Goal: Task Accomplishment & Management: Manage account settings

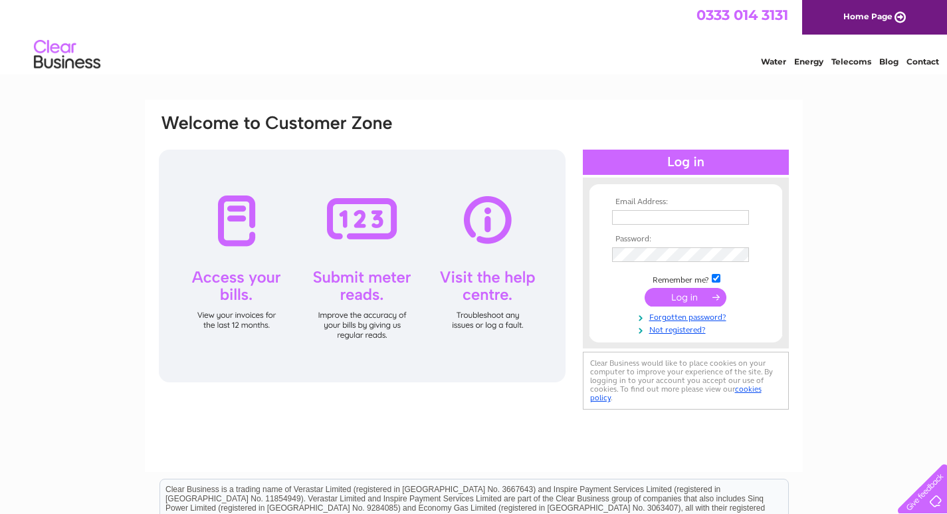
type input "amulree@remakescotland.co.uk"
click at [678, 298] on input "submit" at bounding box center [685, 297] width 82 height 19
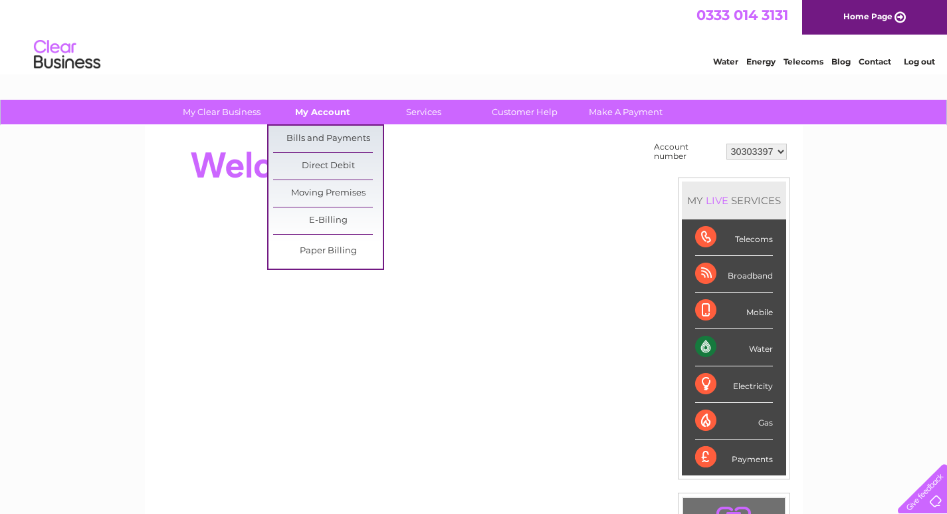
click at [317, 110] on link "My Account" at bounding box center [323, 112] width 110 height 25
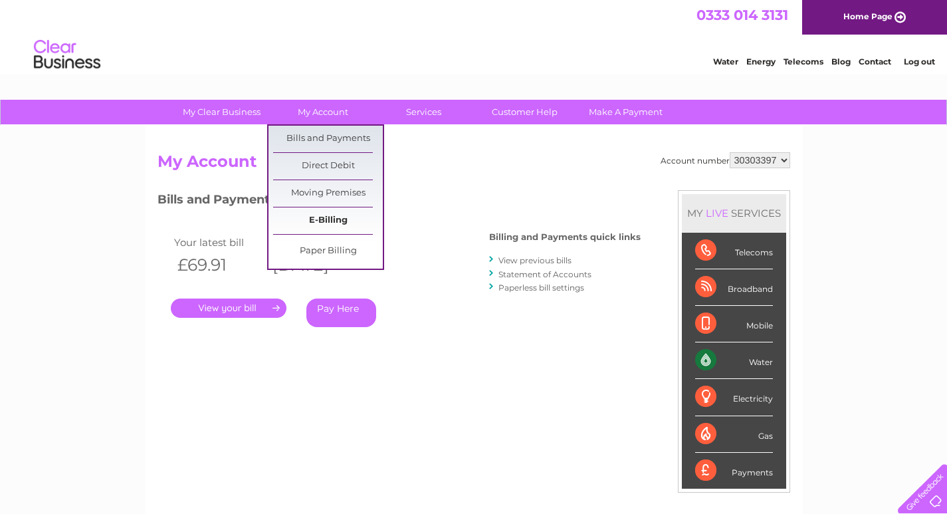
click at [324, 223] on link "E-Billing" at bounding box center [328, 220] width 110 height 27
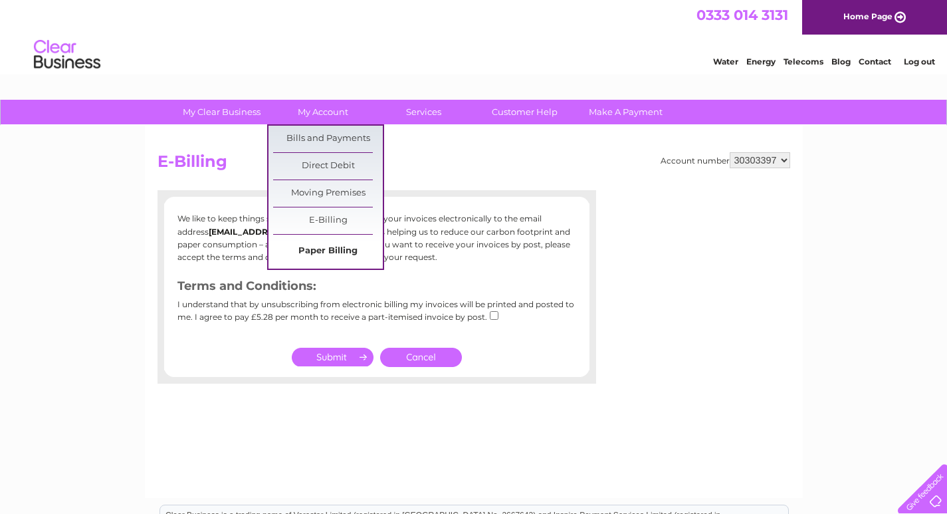
click at [319, 246] on link "Paper Billing" at bounding box center [328, 251] width 110 height 27
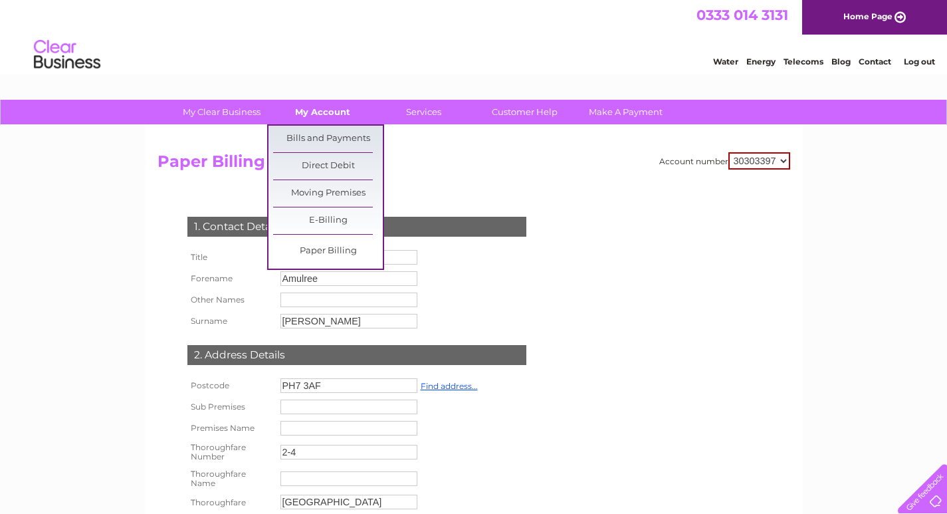
click at [333, 111] on link "My Account" at bounding box center [323, 112] width 110 height 25
click at [331, 143] on link "Bills and Payments" at bounding box center [328, 139] width 110 height 27
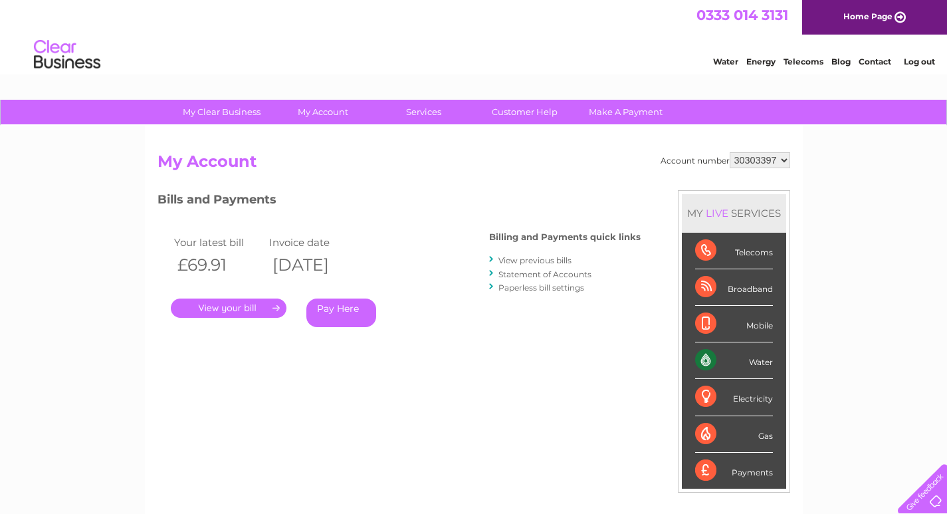
click at [244, 309] on link "." at bounding box center [229, 307] width 116 height 19
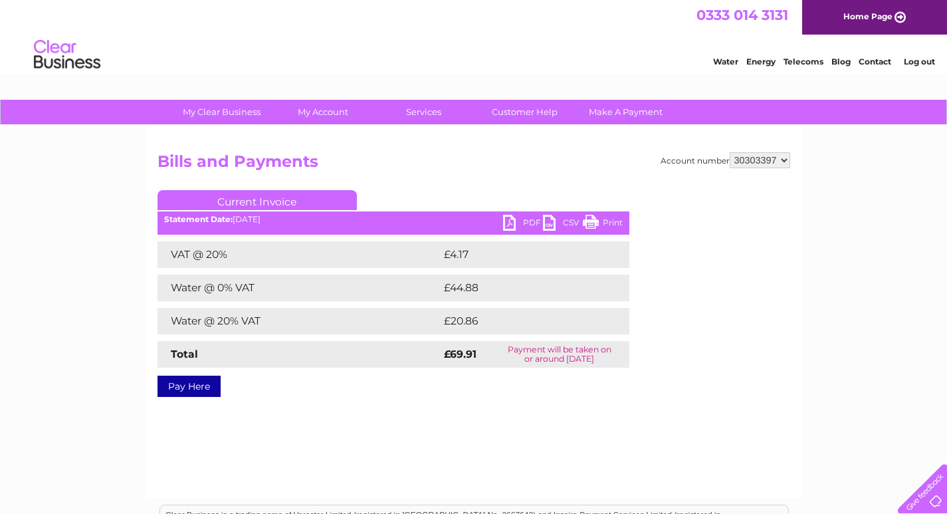
click at [516, 219] on link "PDF" at bounding box center [523, 224] width 40 height 19
click at [527, 222] on link "PDF" at bounding box center [523, 224] width 40 height 19
